Goal: Communication & Community: Ask a question

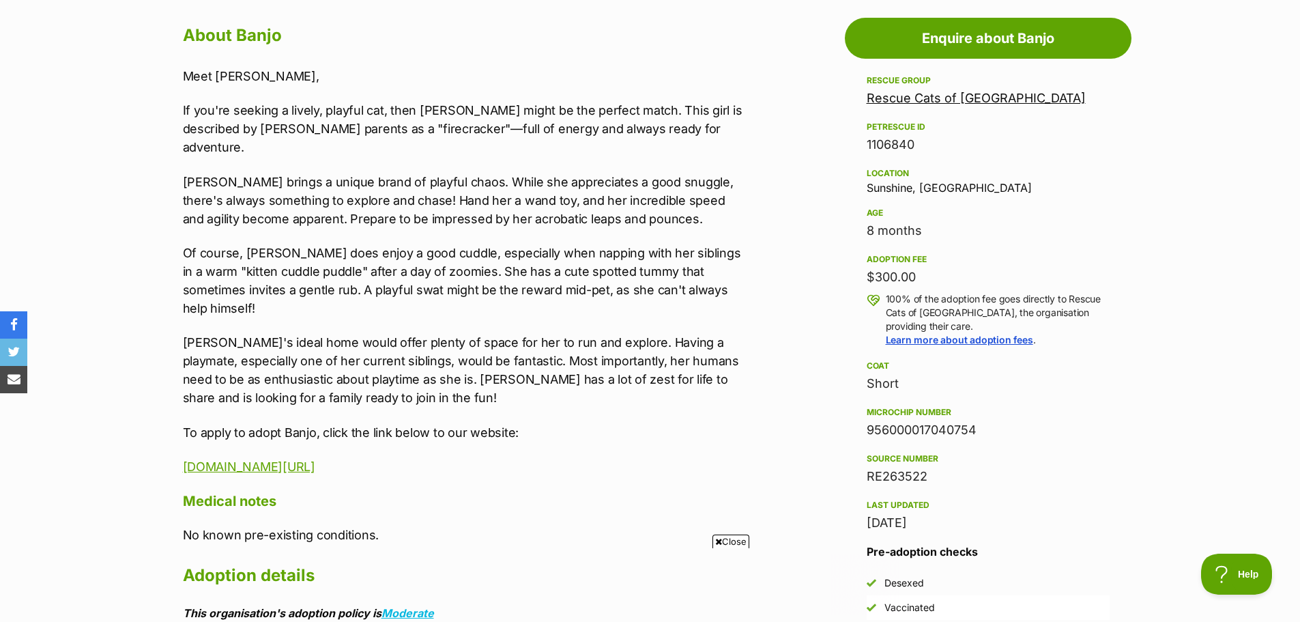
scroll to position [750, 0]
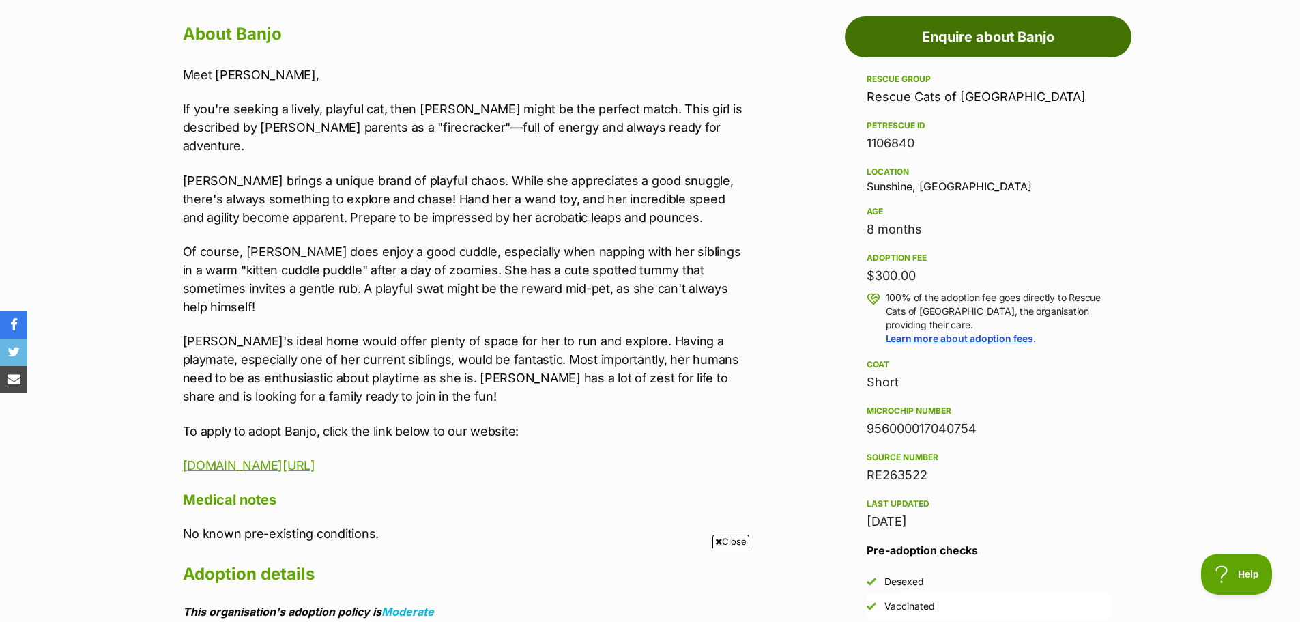
click at [1006, 33] on link "Enquire about Banjo" at bounding box center [988, 36] width 287 height 41
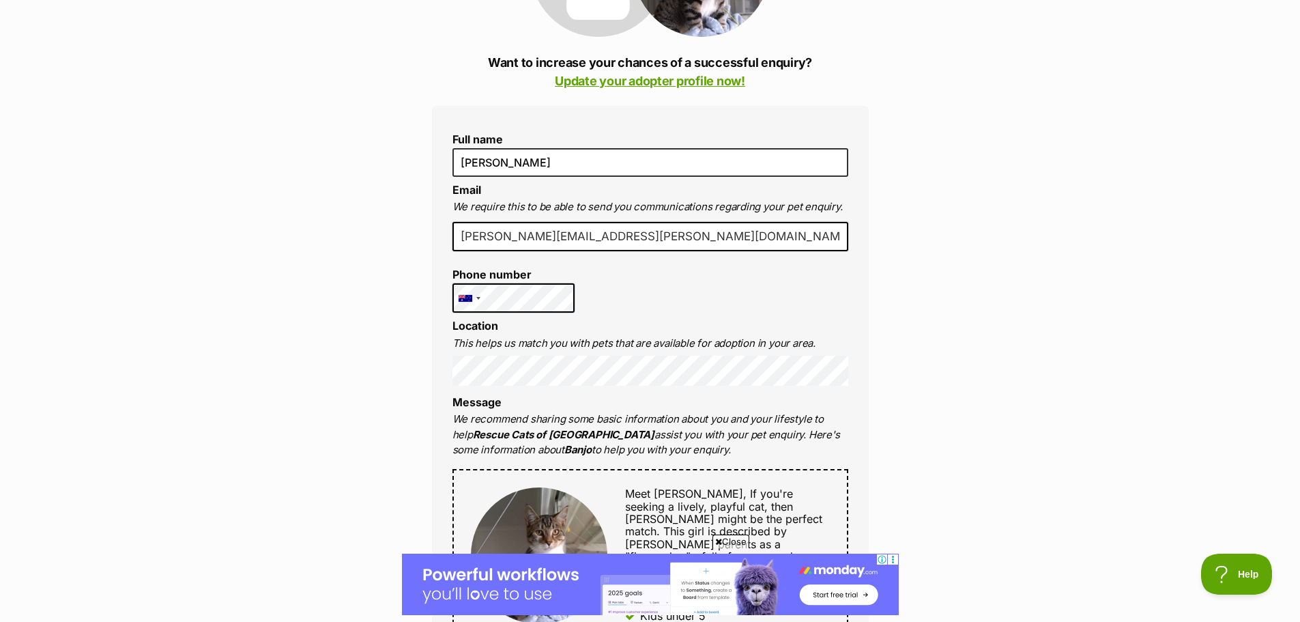
click at [654, 237] on input "greta.korthaus@gmail.com" at bounding box center [650, 237] width 396 height 30
type input "greta80@gmx.com"
